Goal: Task Accomplishment & Management: Use online tool/utility

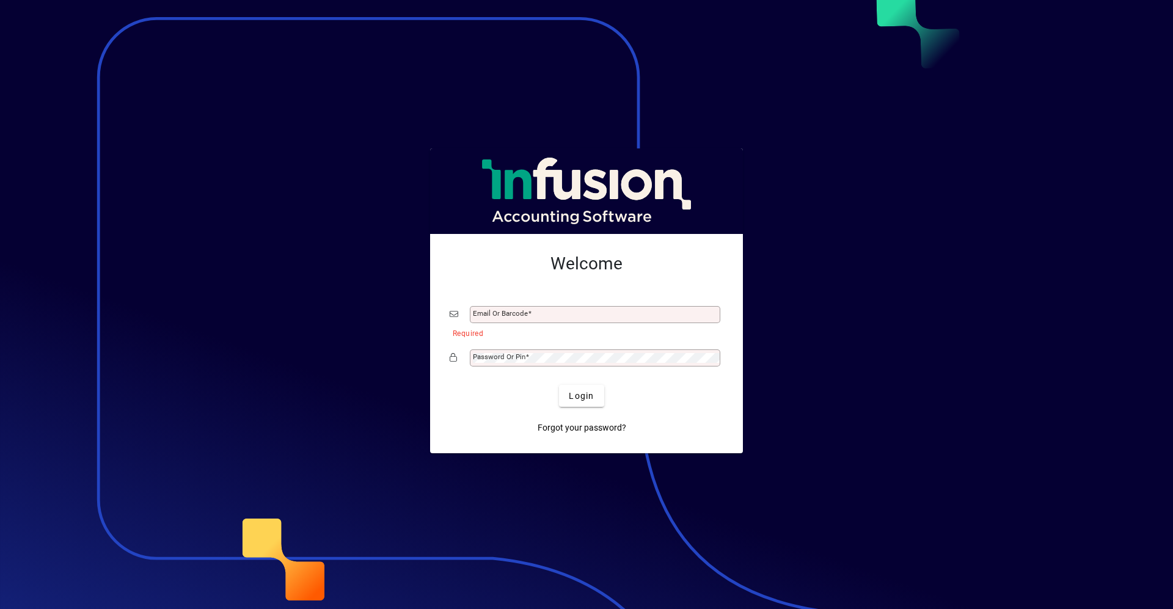
click at [269, 319] on div at bounding box center [586, 304] width 1173 height 609
